Goal: Task Accomplishment & Management: Use online tool/utility

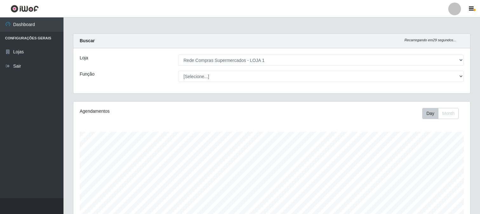
select select "158"
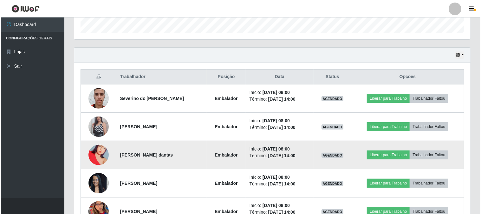
scroll to position [229, 0]
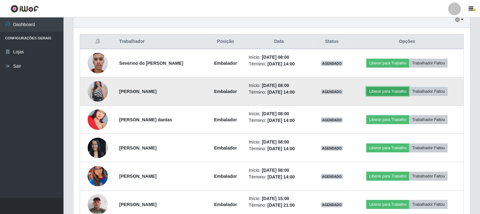
click at [383, 92] on button "Liberar para Trabalho" at bounding box center [387, 91] width 43 height 9
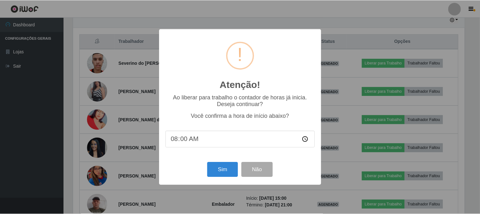
scroll to position [131, 392]
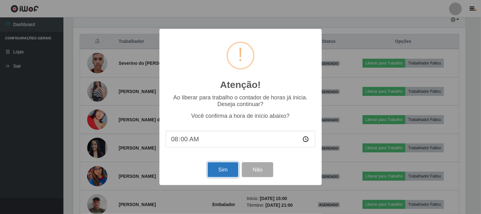
click at [215, 169] on button "Sim" at bounding box center [223, 169] width 31 height 15
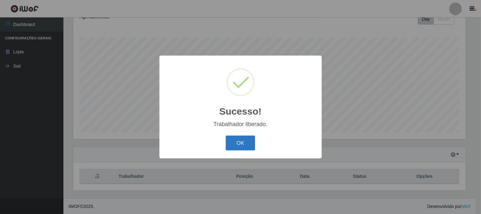
click at [239, 145] on button "OK" at bounding box center [241, 142] width 30 height 15
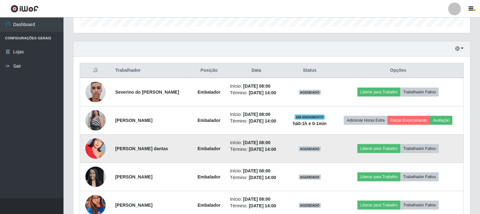
scroll to position [235, 0]
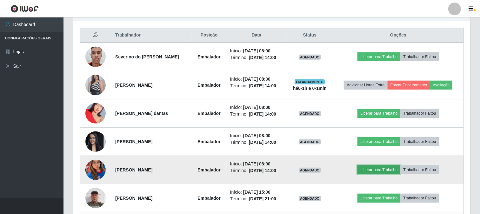
click at [381, 170] on button "Liberar para Trabalho" at bounding box center [378, 169] width 43 height 9
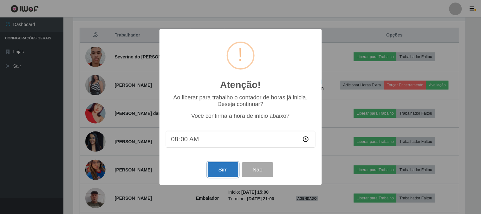
click at [227, 169] on button "Sim" at bounding box center [223, 169] width 31 height 15
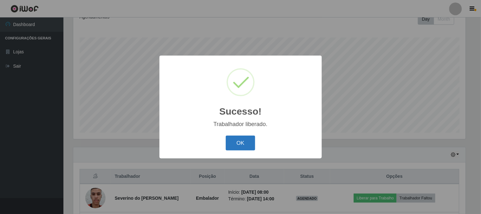
click at [235, 142] on button "OK" at bounding box center [241, 142] width 30 height 15
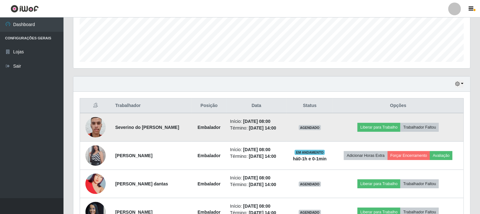
scroll to position [235, 0]
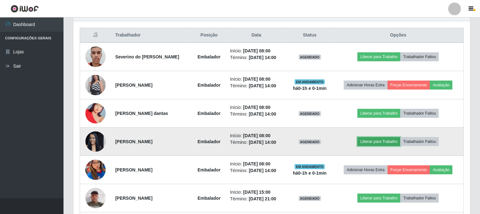
click at [381, 141] on button "Liberar para Trabalho" at bounding box center [378, 141] width 43 height 9
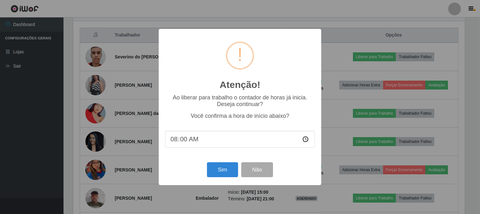
scroll to position [131, 392]
click at [234, 171] on button "Sim" at bounding box center [223, 169] width 31 height 15
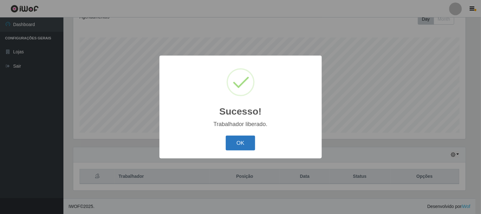
click at [242, 138] on button "OK" at bounding box center [241, 142] width 30 height 15
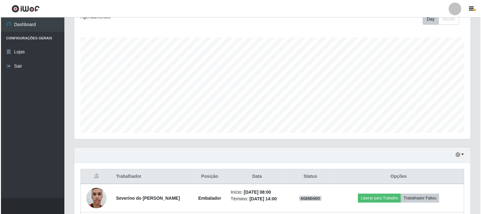
scroll to position [0, 0]
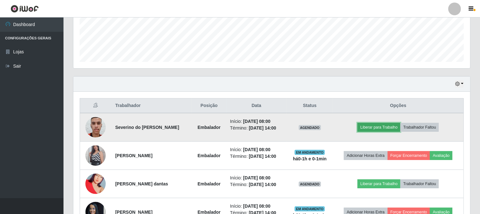
click at [387, 126] on button "Liberar para Trabalho" at bounding box center [378, 127] width 43 height 9
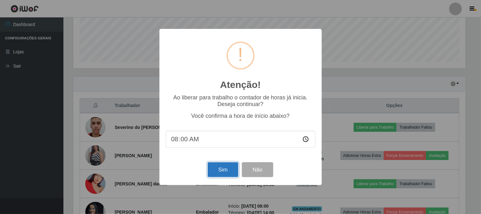
click at [227, 172] on button "Sim" at bounding box center [223, 169] width 31 height 15
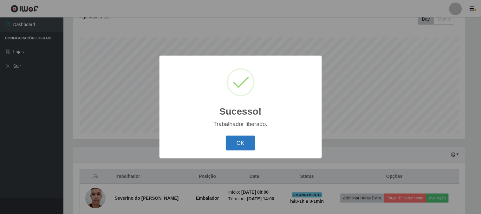
click at [237, 143] on button "OK" at bounding box center [241, 142] width 30 height 15
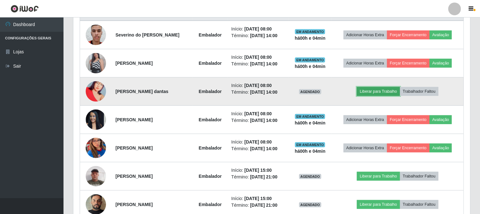
click at [369, 93] on button "Liberar para Trabalho" at bounding box center [378, 91] width 43 height 9
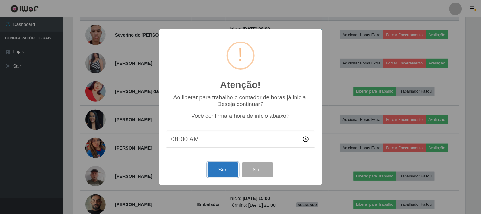
click at [221, 169] on button "Sim" at bounding box center [223, 169] width 31 height 15
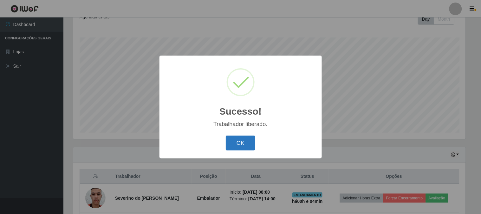
click at [238, 142] on button "OK" at bounding box center [241, 142] width 30 height 15
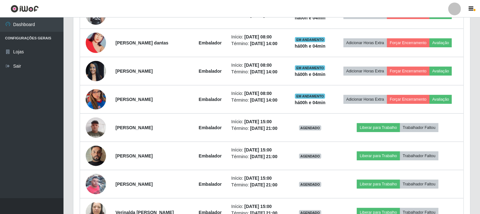
scroll to position [235, 0]
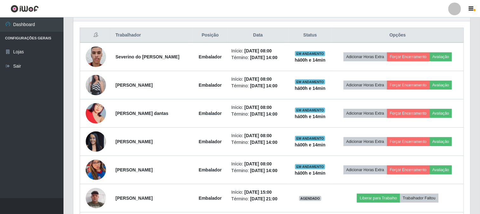
click at [478, 66] on div "Carregando... Buscar Recarregando em 3 segundos... [PERSON_NAME] [Selecione...]…" at bounding box center [271, 83] width 416 height 570
click at [437, 24] on div "Trabalhador Posição Data Status Opções Severino do [PERSON_NAME] Embalador Iníc…" at bounding box center [271, 190] width 397 height 339
